Goal: Task Accomplishment & Management: Use online tool/utility

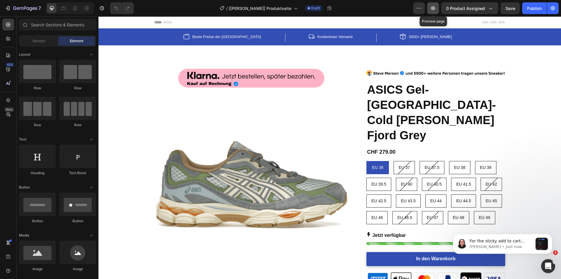
click at [434, 8] on icon "button" at bounding box center [433, 8] width 2 height 2
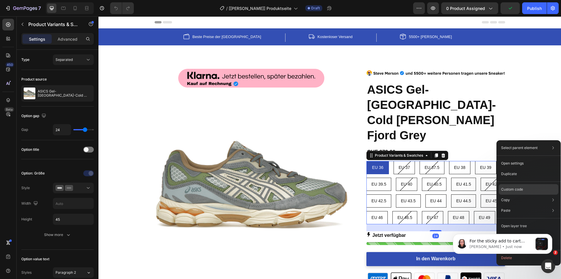
click at [514, 187] on p "Custom code" at bounding box center [512, 189] width 22 height 5
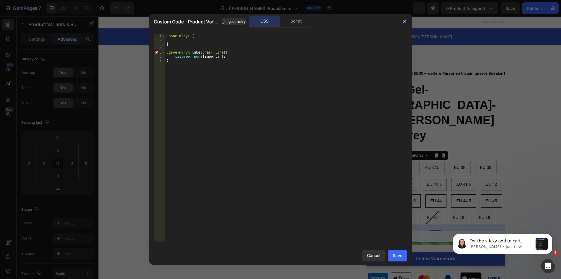
click at [191, 47] on div ".gsoe-mlryx { } .gsoe-mlryx label :has ( .line ) { display : none !important ; }" at bounding box center [287, 142] width 242 height 216
drag, startPoint x: 405, startPoint y: 24, endPoint x: 300, endPoint y: 12, distance: 105.7
click at [405, 24] on button "button" at bounding box center [404, 21] width 9 height 9
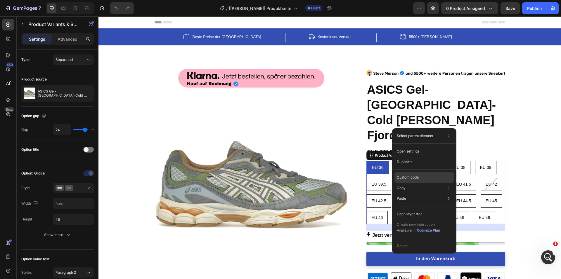
click at [410, 176] on p "Custom code" at bounding box center [408, 177] width 22 height 5
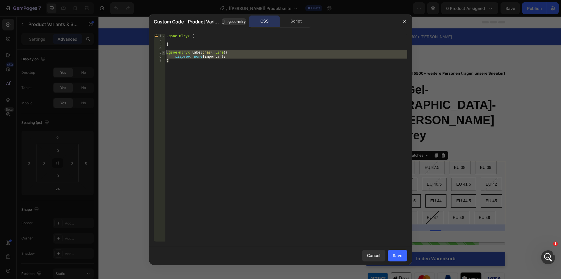
drag, startPoint x: 209, startPoint y: 69, endPoint x: 165, endPoint y: 53, distance: 46.9
click at [165, 53] on div "} 1 2 3 4 5 6 7 .gsoe-mlryx { } .gsoe-mlryx label :has ( .line ) { display : no…" at bounding box center [281, 137] width 254 height 207
type textarea ".gsoe-mlryx label:has(.line){ display: none !important;"
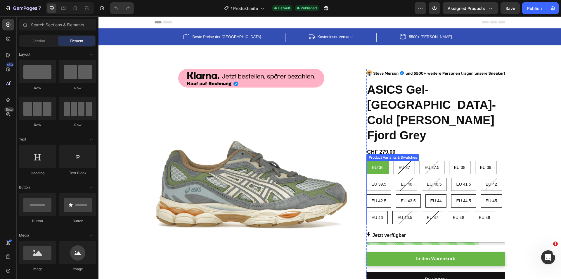
click at [426, 178] on div "EU 40.5" at bounding box center [435, 184] width 24 height 12
click at [422, 177] on input "EU 40.5 EU 40.5 EU 40.5" at bounding box center [422, 177] width 0 height 0
radio input "true"
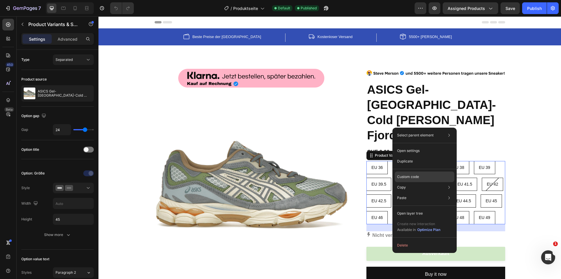
click at [413, 176] on p "Custom code" at bounding box center [408, 176] width 22 height 5
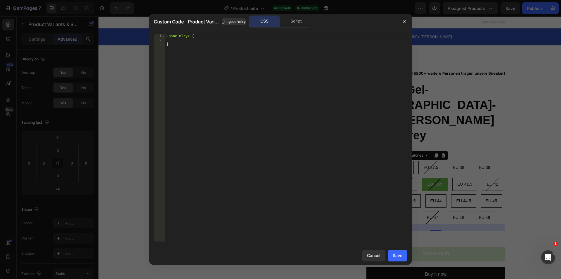
drag, startPoint x: 184, startPoint y: 53, endPoint x: 179, endPoint y: 46, distance: 8.4
click at [184, 53] on div ".gsoe-mlryx { }" at bounding box center [287, 142] width 242 height 216
type textarea "}"
click at [179, 46] on div ".gsoe-mlryx { }" at bounding box center [287, 142] width 242 height 216
paste textarea "}"
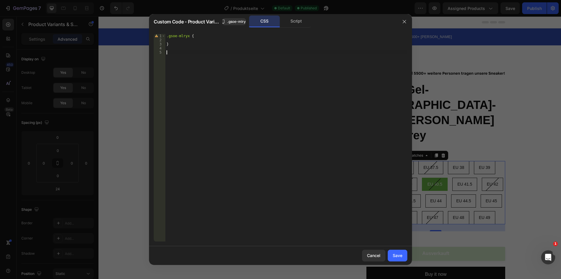
type textarea "}"
click at [209, 96] on div ".gsoe-mlryx { } .gsoe-mlryx label :has ( .line ) { display : none !important ; }" at bounding box center [287, 142] width 242 height 216
click at [398, 255] on div "Save" at bounding box center [398, 255] width 10 height 6
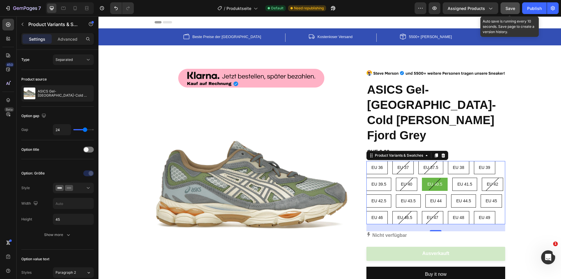
click at [511, 8] on span "Save" at bounding box center [511, 8] width 10 height 5
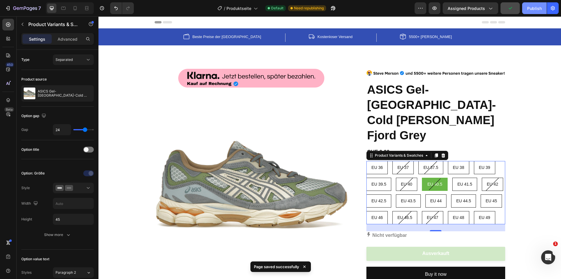
click at [529, 8] on div "Publish" at bounding box center [535, 8] width 15 height 6
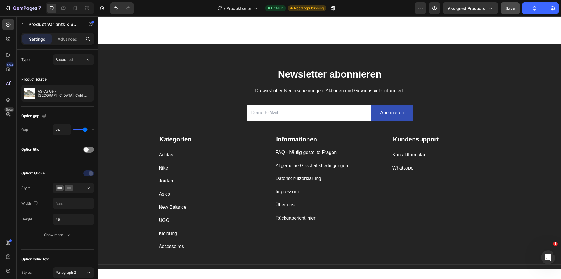
scroll to position [1175, 0]
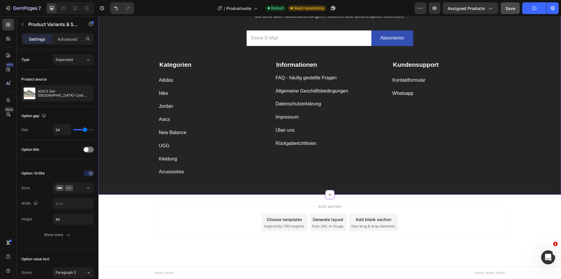
click at [320, 103] on div "Datenschutzerklärung Button" at bounding box center [330, 104] width 108 height 8
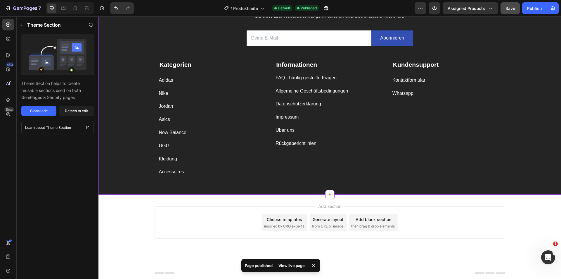
click at [293, 267] on div "View live page" at bounding box center [291, 265] width 33 height 8
click at [39, 114] on button "Global edit" at bounding box center [38, 111] width 35 height 11
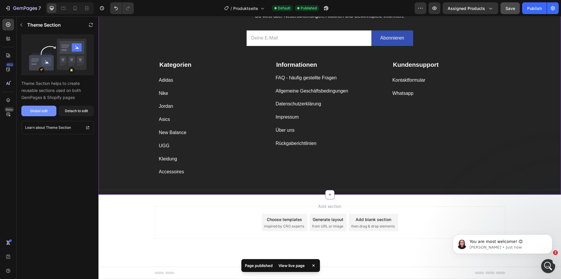
scroll to position [0, 0]
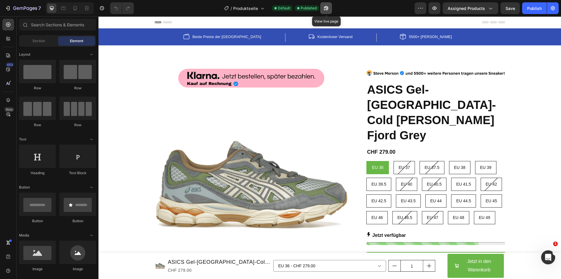
click at [325, 8] on icon "button" at bounding box center [326, 8] width 6 height 6
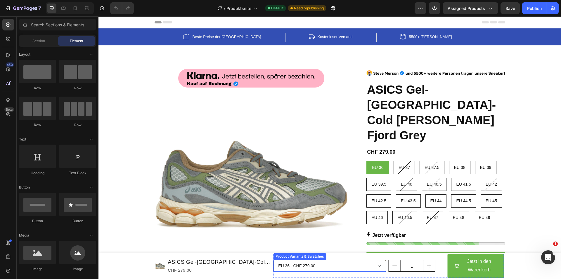
click at [319, 260] on select "EU 36 - CHF 279.00 EU 37 - CHF 0.00 EU 37.5 - CHF 0.00 EU 38 - CHF 199.00 EU 39…" at bounding box center [329, 266] width 113 height 12
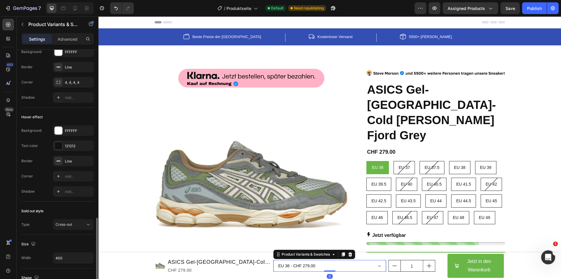
scroll to position [292, 0]
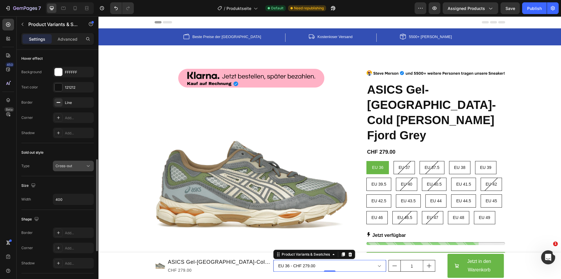
click at [75, 168] on div "Cross-out" at bounding box center [71, 165] width 30 height 5
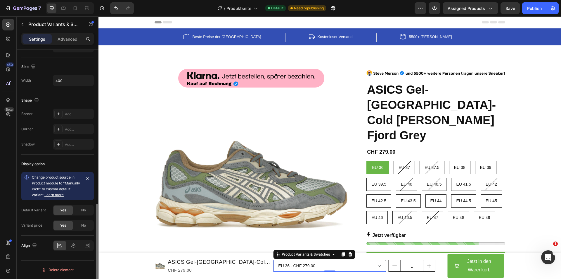
scroll to position [323, 0]
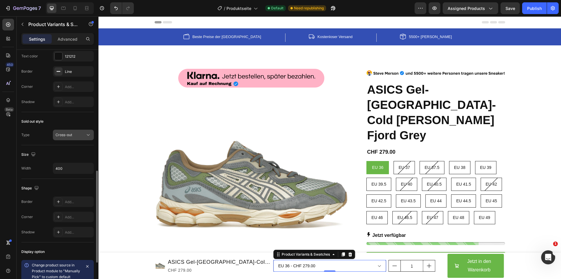
click at [72, 138] on button "Cross-out" at bounding box center [73, 135] width 41 height 11
click at [327, 265] on select "EU 36 - CHF 279.00 EU 37 - CHF 0.00 EU 37.5 - CHF 0.00 EU 38 - CHF 199.00 EU 39…" at bounding box center [329, 266] width 113 height 12
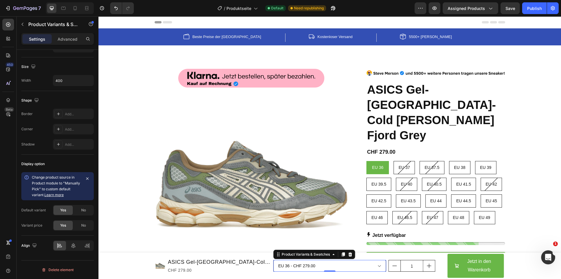
click at [296, 264] on select "EU 36 - CHF 279.00 EU 37 - CHF 0.00 EU 37.5 - CHF 0.00 EU 38 - CHF 199.00 EU 39…" at bounding box center [329, 266] width 113 height 12
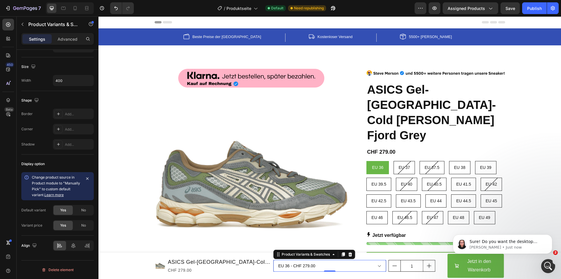
scroll to position [0, 0]
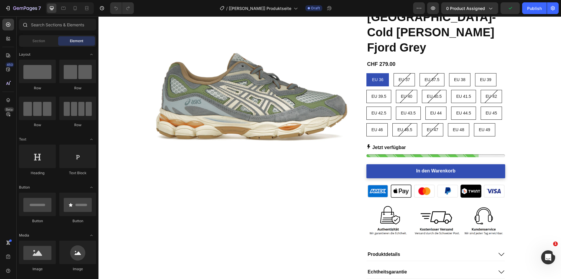
scroll to position [117, 0]
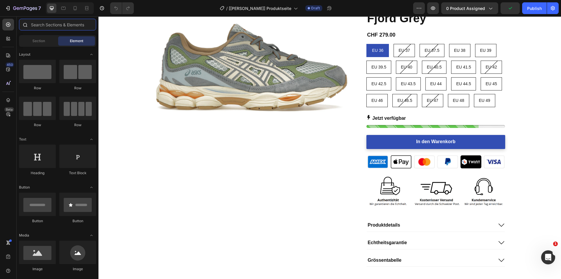
click at [66, 21] on input "text" at bounding box center [57, 25] width 77 height 12
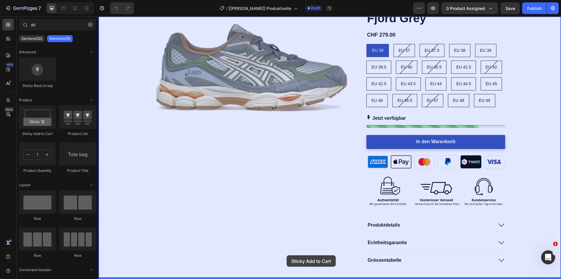
drag, startPoint x: 154, startPoint y: 146, endPoint x: 287, endPoint y: 255, distance: 171.6
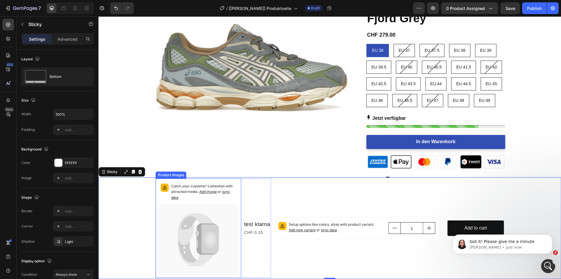
scroll to position [0, 0]
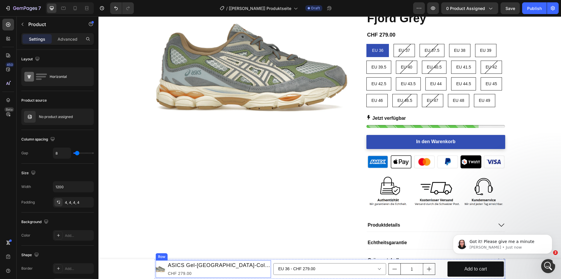
click at [159, 265] on img at bounding box center [160, 268] width 9 height 9
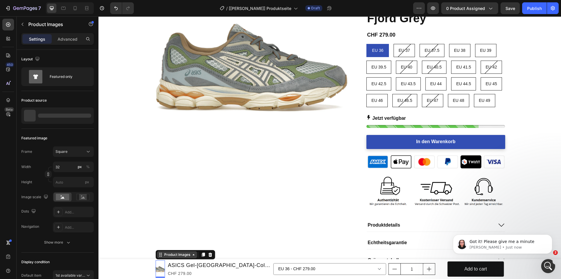
click at [170, 255] on div "Product Images" at bounding box center [177, 254] width 28 height 5
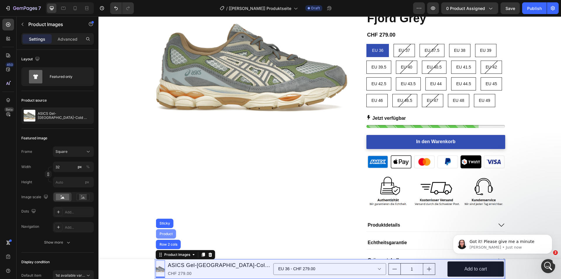
click at [165, 229] on div "Product" at bounding box center [166, 233] width 20 height 9
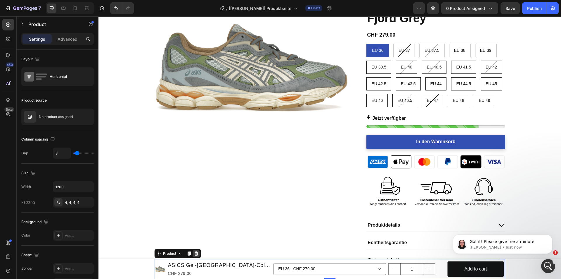
click at [195, 255] on icon at bounding box center [196, 253] width 4 height 4
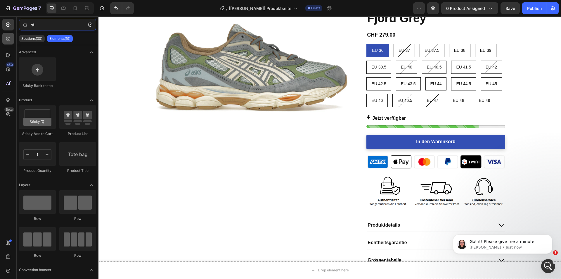
drag, startPoint x: 43, startPoint y: 27, endPoint x: 9, endPoint y: 35, distance: 34.8
click at [11, 36] on div "450 Beta sti Sections(30) Elements(19) Advanced Sticky Back to top Product Stic…" at bounding box center [49, 147] width 99 height 262
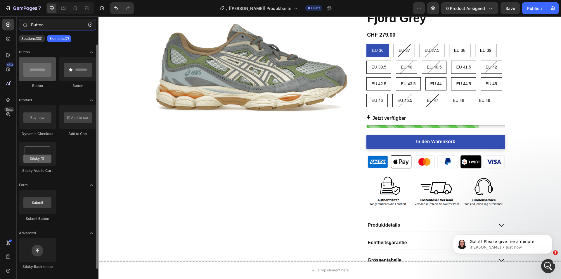
type input "Button"
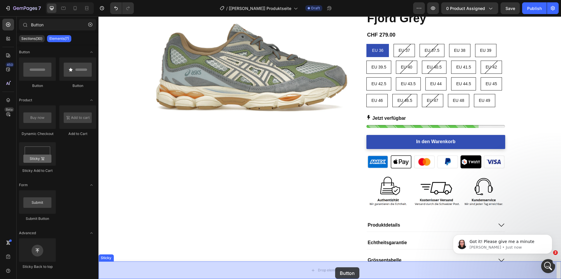
drag, startPoint x: 143, startPoint y: 91, endPoint x: 330, endPoint y: 256, distance: 249.9
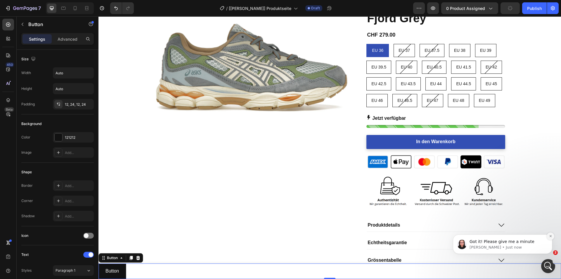
click at [550, 235] on icon "Dismiss notification" at bounding box center [551, 236] width 2 height 2
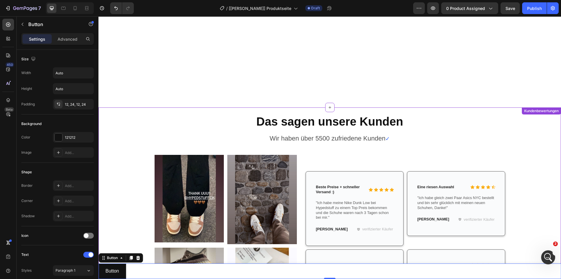
scroll to position [790, 0]
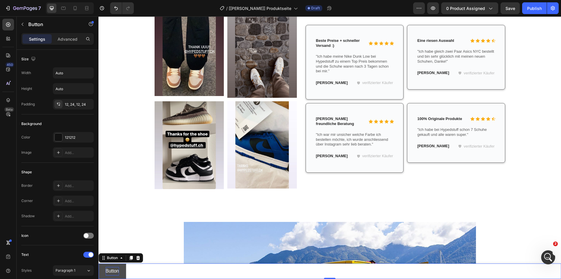
click at [118, 270] on p "Button" at bounding box center [112, 271] width 13 height 8
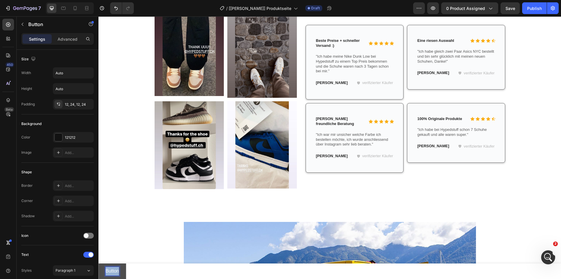
drag, startPoint x: 118, startPoint y: 270, endPoint x: 103, endPoint y: 272, distance: 15.6
click at [103, 272] on button "Button" at bounding box center [112, 270] width 27 height 15
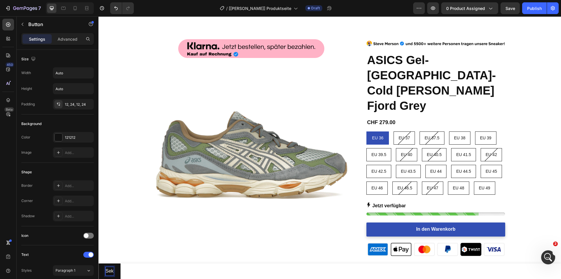
scroll to position [30, 0]
click at [99, 263] on button "Select" at bounding box center [112, 270] width 27 height 15
click at [99, 263] on button "Select your" at bounding box center [117, 270] width 37 height 15
click at [394, 222] on button "In den Warenkorb" at bounding box center [436, 229] width 139 height 14
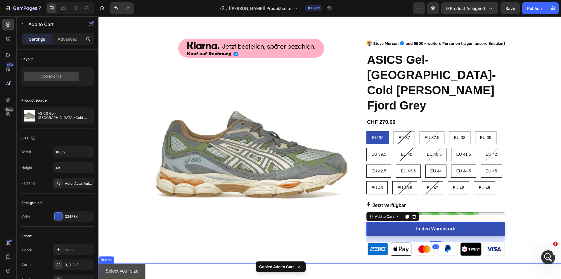
click at [103, 268] on button "Select your size" at bounding box center [122, 270] width 47 height 15
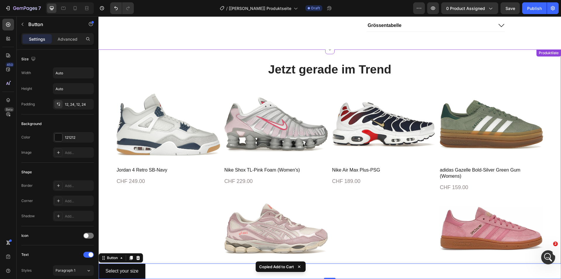
scroll to position [527, 0]
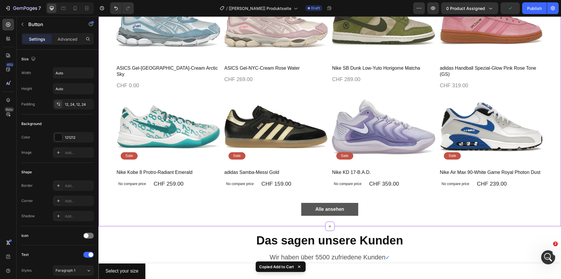
click at [308, 204] on link "Alle ansehen" at bounding box center [329, 209] width 57 height 13
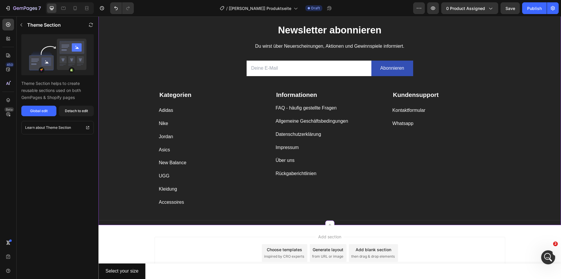
scroll to position [1667, 0]
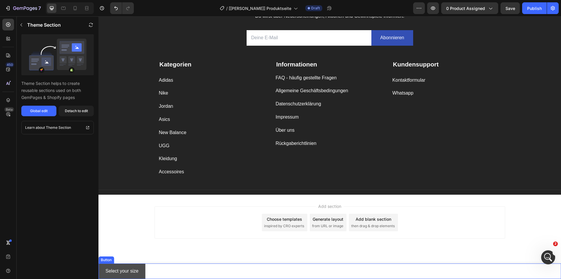
click at [102, 268] on button "Select your size" at bounding box center [122, 270] width 47 height 15
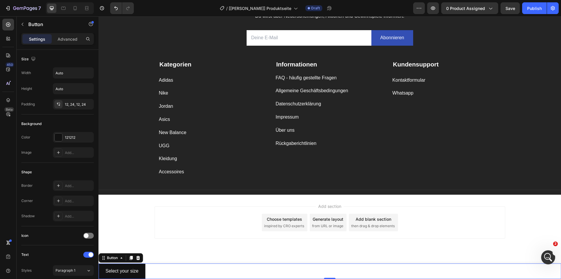
scroll to position [174, 0]
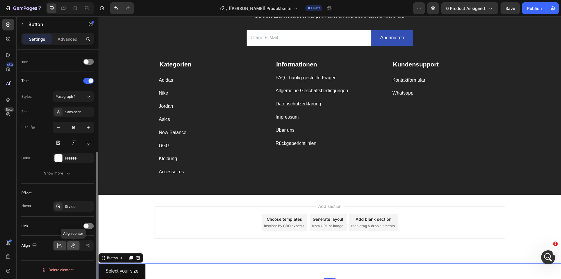
click at [77, 246] on div at bounding box center [73, 245] width 13 height 9
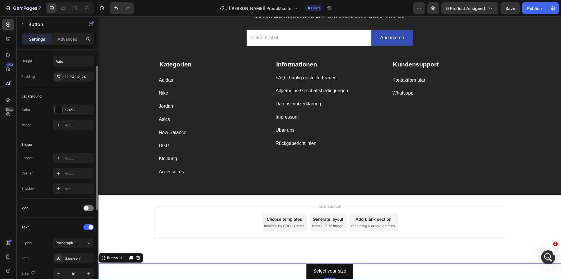
scroll to position [0, 0]
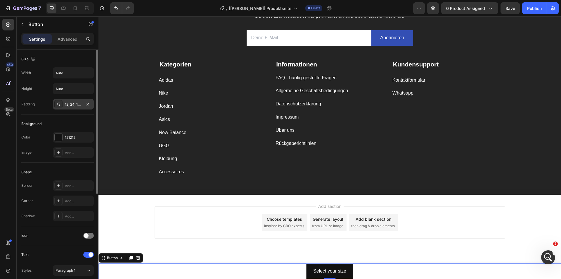
click at [67, 102] on div "12, 24, 12, 24" at bounding box center [73, 104] width 17 height 5
click at [113, 256] on div "Button" at bounding box center [112, 257] width 13 height 5
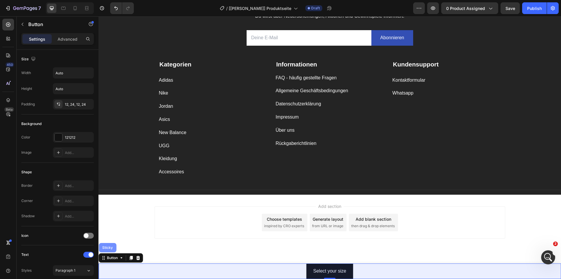
click at [111, 248] on div "Sticky" at bounding box center [107, 248] width 13 height 4
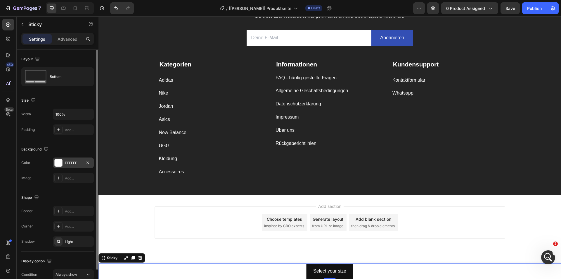
click at [70, 163] on div "FFFFFF" at bounding box center [73, 162] width 17 height 5
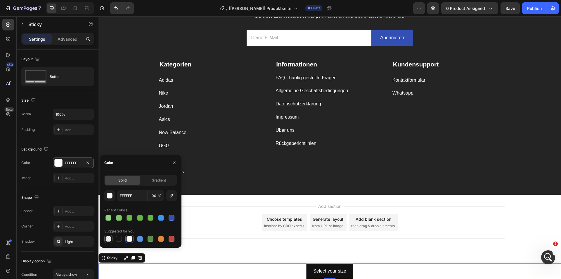
click at [110, 239] on div at bounding box center [109, 239] width 6 height 6
type input "000000"
type input "0"
click at [131, 240] on div at bounding box center [130, 239] width 6 height 6
type input "FFFFFF"
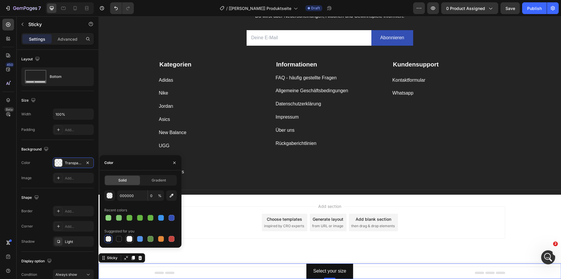
type input "100"
click at [309, 270] on button "Select your size" at bounding box center [329, 270] width 47 height 15
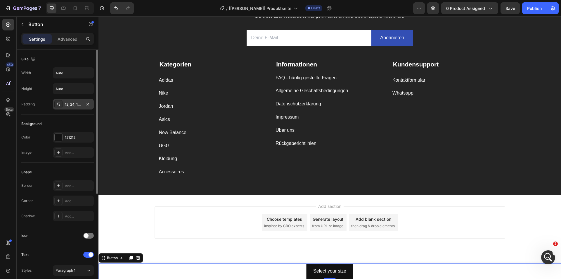
click at [74, 105] on div "12, 24, 12, 24" at bounding box center [73, 104] width 17 height 5
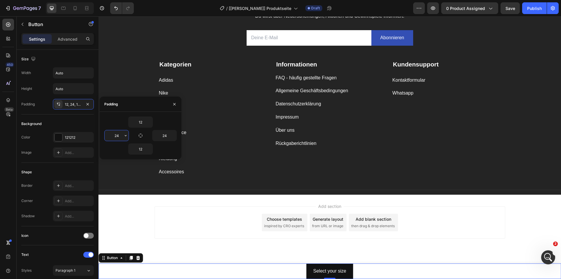
click at [120, 133] on input "24" at bounding box center [117, 135] width 24 height 11
type input "50"
click at [166, 133] on input "24" at bounding box center [165, 135] width 24 height 11
type input "0"
type input "50"
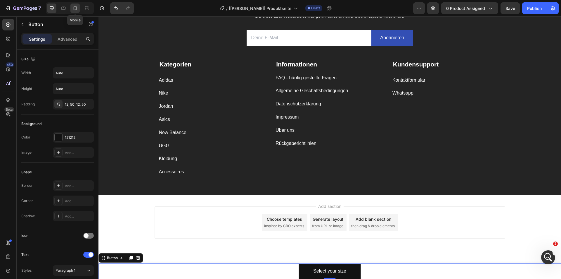
click at [76, 8] on icon at bounding box center [75, 8] width 6 height 6
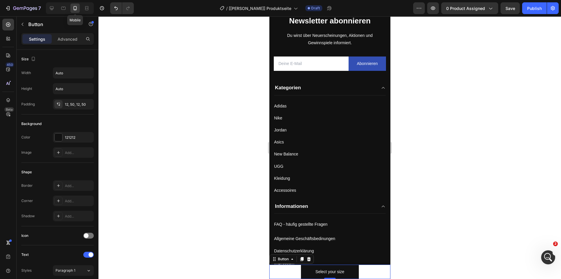
scroll to position [1813, 0]
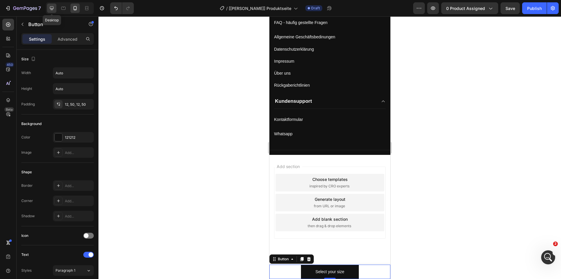
click at [52, 12] on div at bounding box center [51, 8] width 9 height 9
type input "16"
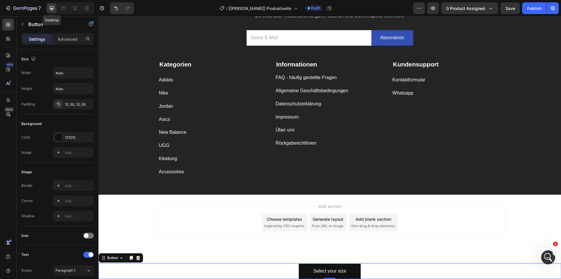
scroll to position [1644, 0]
click at [85, 73] on button "button" at bounding box center [88, 73] width 11 height 11
click at [66, 97] on p "Full 100%" at bounding box center [71, 98] width 33 height 5
type input "100%"
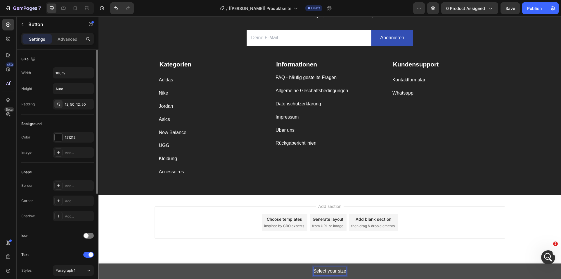
scroll to position [117, 0]
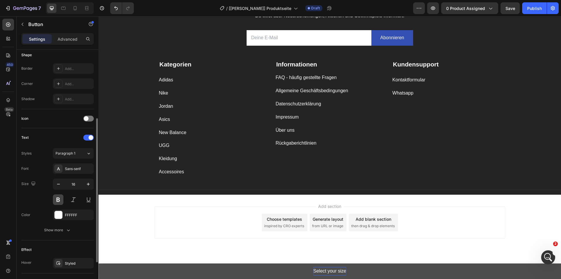
click at [62, 199] on button at bounding box center [58, 199] width 11 height 11
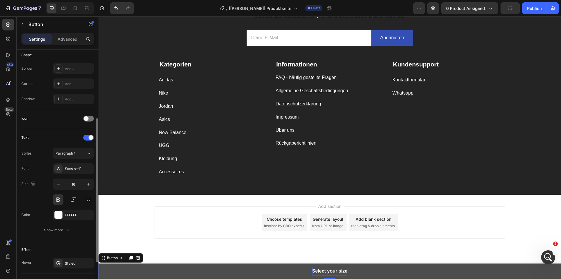
click at [53, 133] on div "Text" at bounding box center [57, 137] width 73 height 9
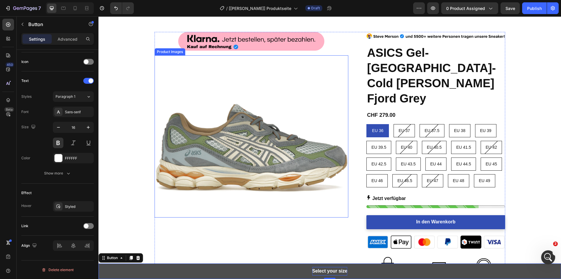
scroll to position [0, 0]
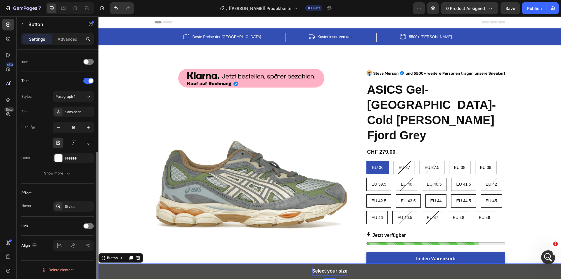
click at [82, 224] on div "Link" at bounding box center [57, 225] width 73 height 9
click at [87, 227] on span at bounding box center [86, 225] width 5 height 5
click at [76, 239] on div "Open page" at bounding box center [71, 240] width 30 height 5
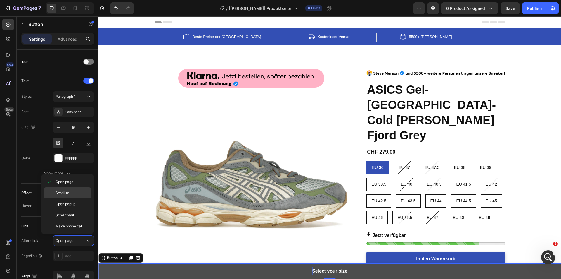
click at [73, 192] on p "Scroll to" at bounding box center [72, 192] width 33 height 5
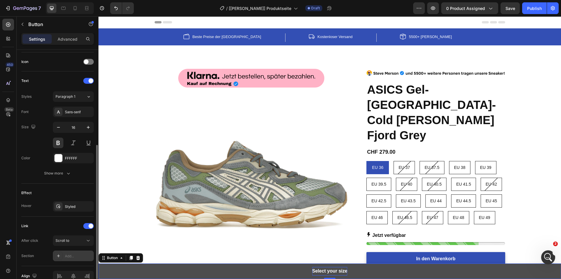
click at [66, 255] on div "Add..." at bounding box center [78, 255] width 27 height 5
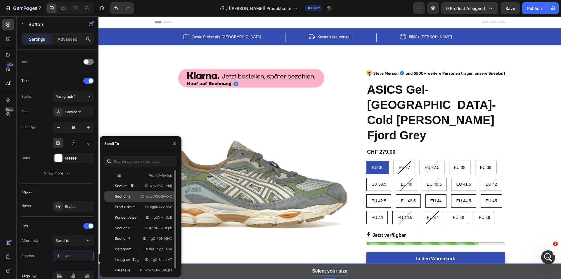
click at [139, 196] on div "Section 3 ID: #g8W5Q6AVXC" at bounding box center [139, 196] width 70 height 11
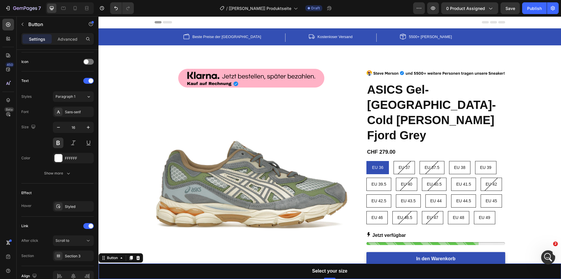
click at [395, 8] on div "/ [Nathan GemPages] Produktseite Draft" at bounding box center [276, 8] width 275 height 12
click at [514, 6] on span "Save" at bounding box center [511, 8] width 10 height 5
click at [436, 9] on icon "button" at bounding box center [433, 8] width 6 height 6
click at [64, 5] on icon at bounding box center [64, 8] width 6 height 6
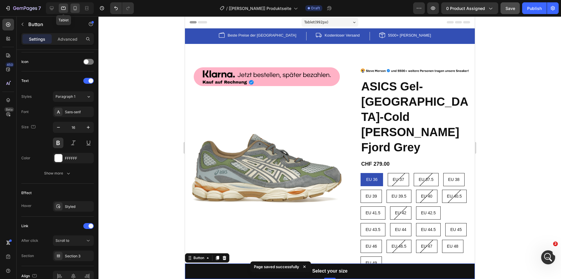
scroll to position [226, 0]
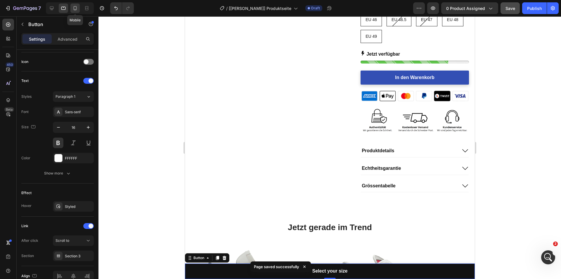
click at [79, 7] on div at bounding box center [74, 8] width 9 height 9
type input "14"
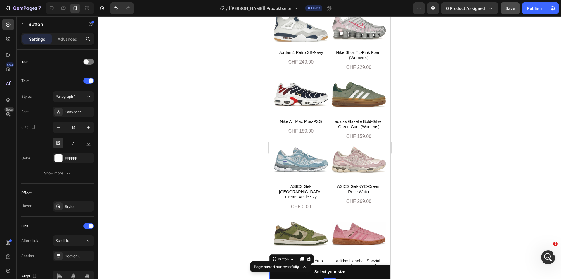
scroll to position [413, 0]
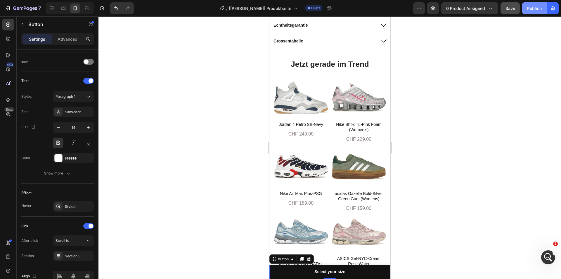
click at [539, 10] on div "Publish" at bounding box center [535, 8] width 15 height 6
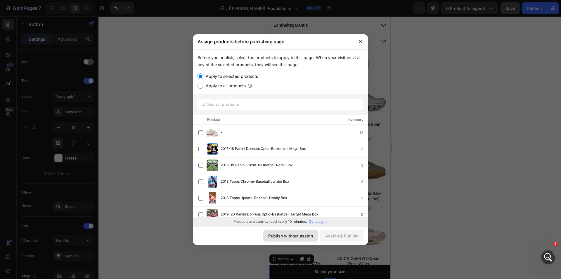
click at [281, 234] on div "Publish without assign" at bounding box center [290, 235] width 45 height 6
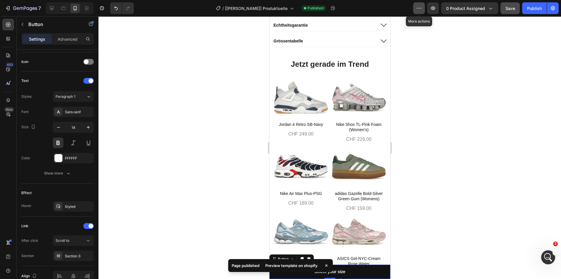
click at [422, 8] on icon "button" at bounding box center [419, 8] width 6 height 6
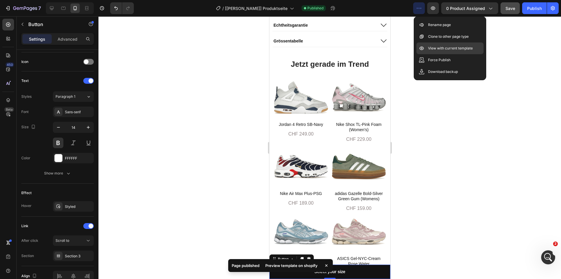
click at [430, 48] on p "View with current template" at bounding box center [450, 48] width 45 height 6
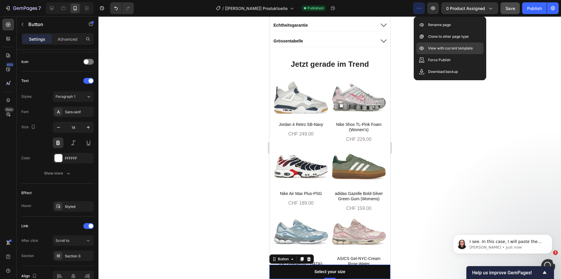
scroll to position [0, 0]
click at [287, 258] on div "Button" at bounding box center [283, 258] width 13 height 5
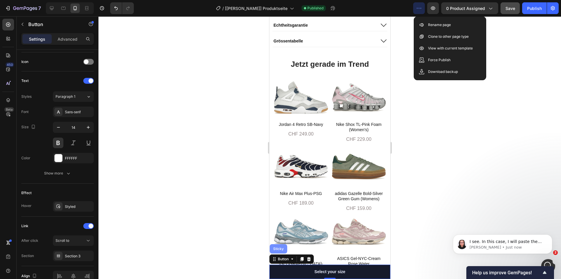
click at [280, 251] on div "Sticky" at bounding box center [279, 248] width 18 height 9
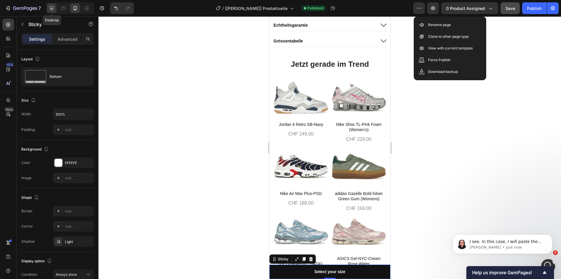
click at [53, 8] on icon at bounding box center [52, 8] width 6 height 6
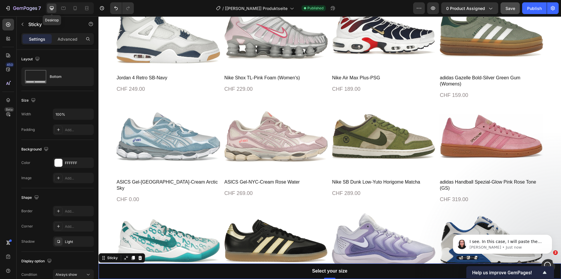
scroll to position [701, 0]
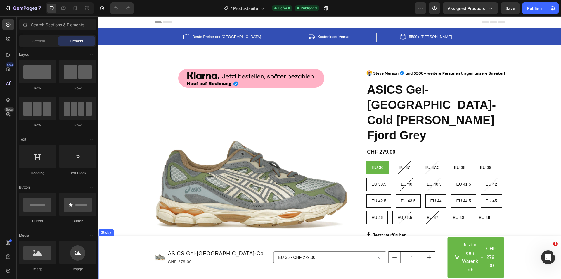
click at [132, 244] on div "Product Images ASICS Gel-[GEOGRAPHIC_DATA]-Cold [PERSON_NAME] Fjord Grey Produc…" at bounding box center [330, 257] width 463 height 43
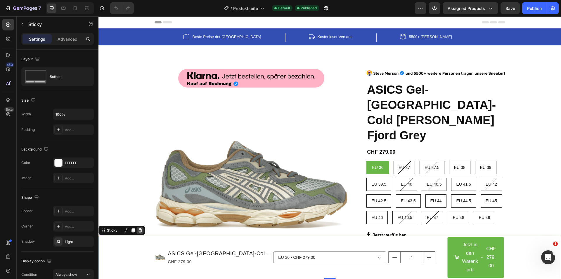
click at [140, 231] on icon at bounding box center [140, 230] width 4 height 4
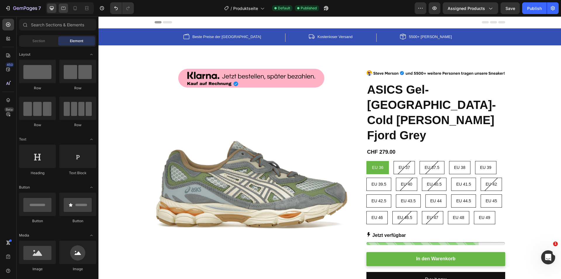
click at [61, 8] on icon at bounding box center [63, 8] width 4 height 3
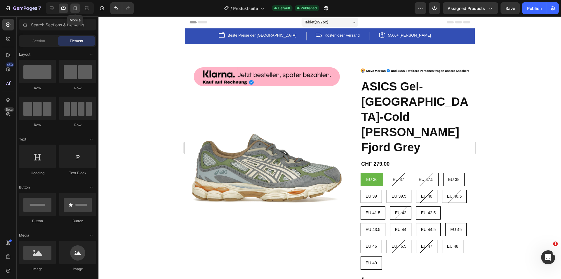
click at [74, 9] on icon at bounding box center [75, 8] width 6 height 6
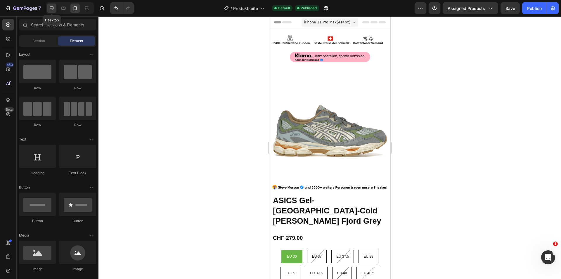
click at [53, 8] on icon at bounding box center [52, 8] width 6 height 6
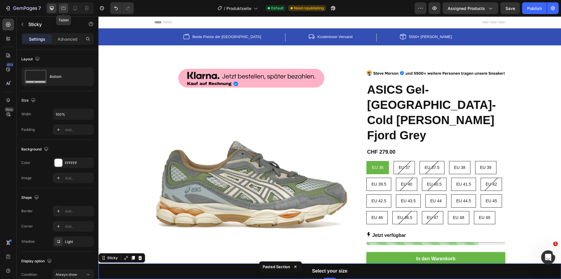
click at [59, 10] on div at bounding box center [63, 8] width 9 height 9
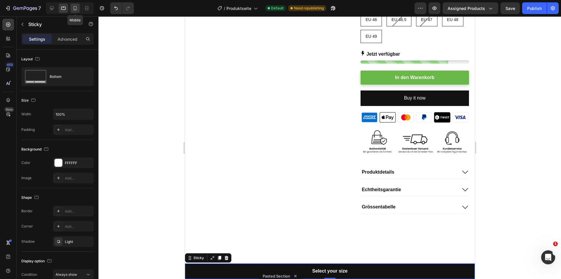
click at [77, 8] on icon at bounding box center [75, 8] width 6 height 6
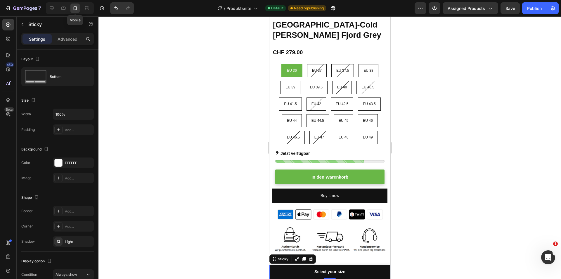
scroll to position [413, 0]
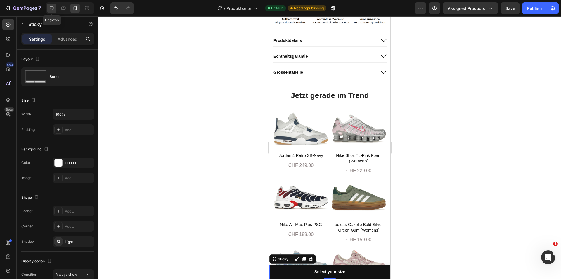
click at [54, 8] on icon at bounding box center [52, 8] width 4 height 4
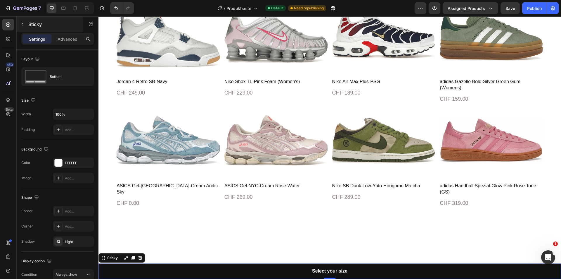
scroll to position [656, 0]
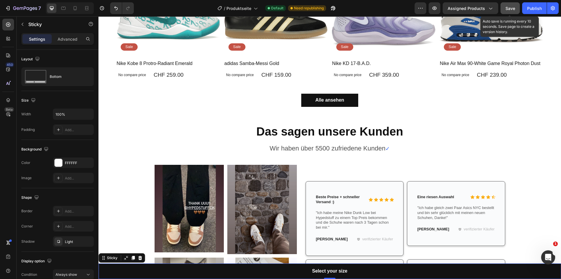
click at [513, 7] on span "Save" at bounding box center [511, 8] width 10 height 5
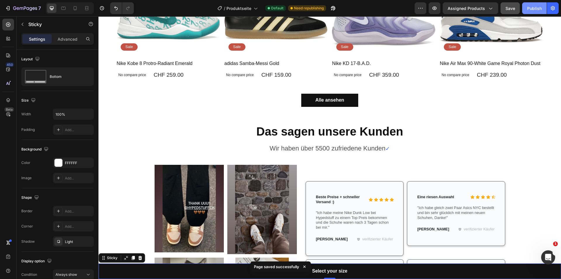
click at [524, 11] on button "Publish" at bounding box center [535, 8] width 25 height 12
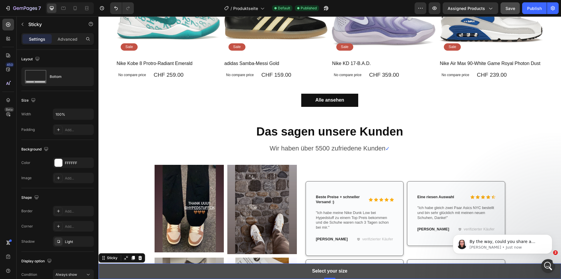
scroll to position [0, 0]
